Goal: Navigation & Orientation: Understand site structure

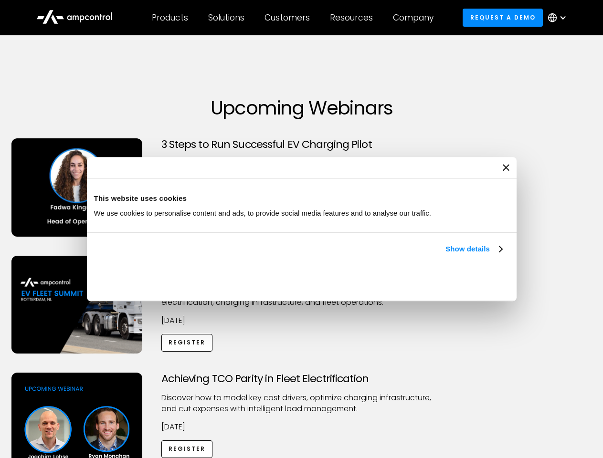
click at [445, 255] on link "Show details" at bounding box center [473, 249] width 56 height 11
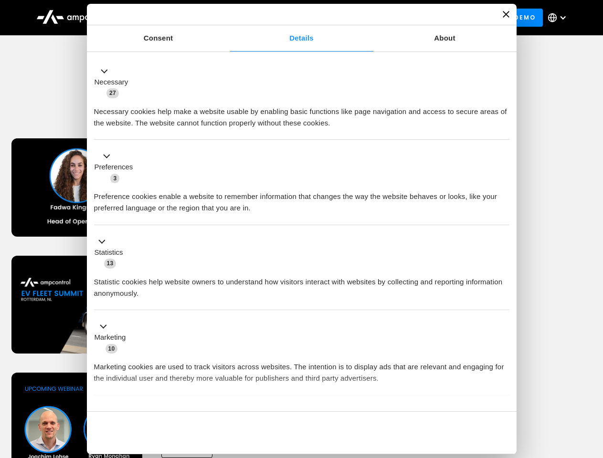
click at [503, 129] on div "Necessary cookies help make a website usable by enabling basic functions like p…" at bounding box center [301, 114] width 415 height 30
click at [593, 385] on div "Achieving TCO Parity in Fleet Electrification Discover how to model key cost dr…" at bounding box center [302, 448] width 600 height 150
click at [294, 18] on div "Customers" at bounding box center [287, 17] width 45 height 11
click at [169, 18] on div "Products" at bounding box center [170, 17] width 36 height 11
click at [227, 18] on div "Solutions" at bounding box center [226, 17] width 36 height 11
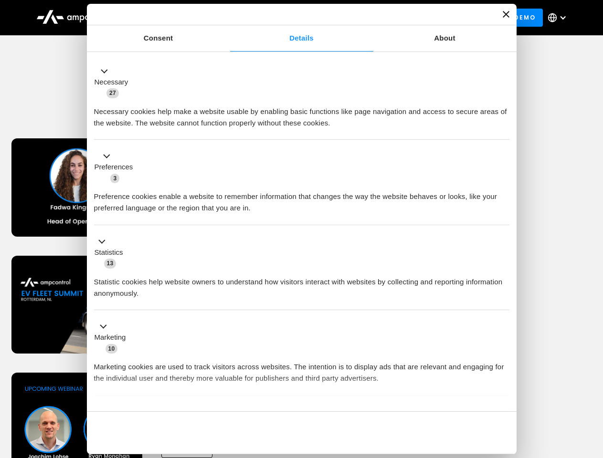
click at [289, 18] on div "Customers" at bounding box center [287, 17] width 45 height 11
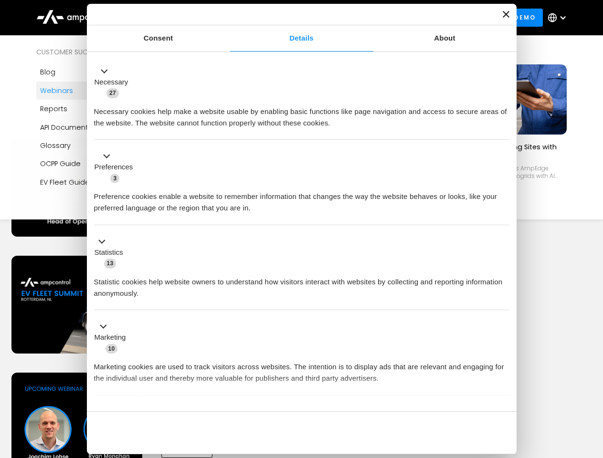
click at [353, 18] on div "Resources" at bounding box center [351, 17] width 43 height 11
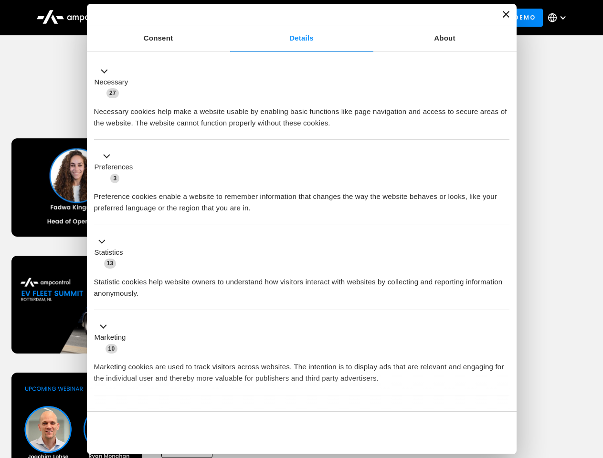
click at [416, 18] on div "Company" at bounding box center [413, 17] width 41 height 11
click at [560, 18] on div at bounding box center [563, 18] width 8 height 8
